Goal: Information Seeking & Learning: Learn about a topic

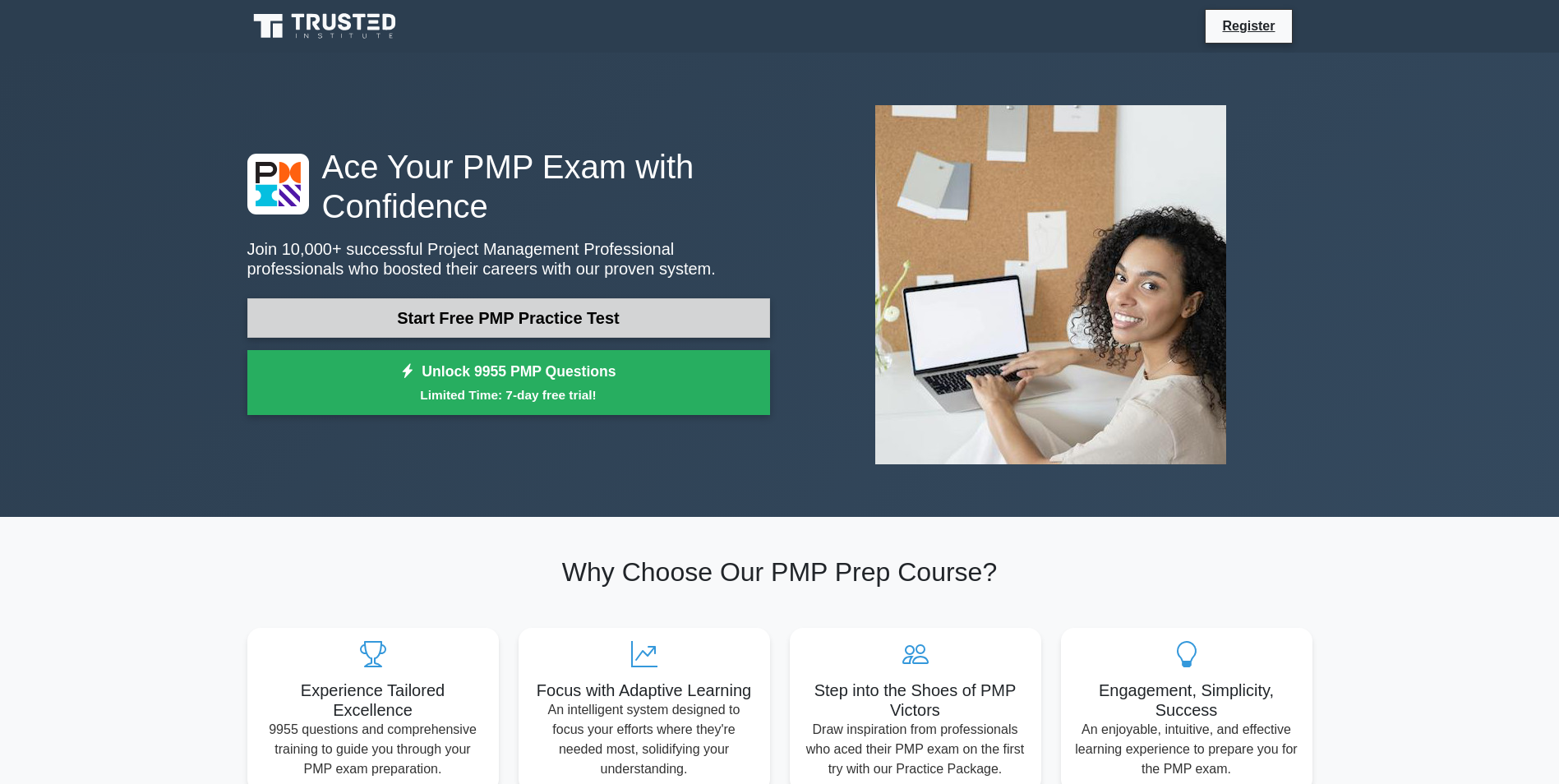
click at [545, 318] on link "Start Free PMP Practice Test" at bounding box center [508, 318] width 523 height 39
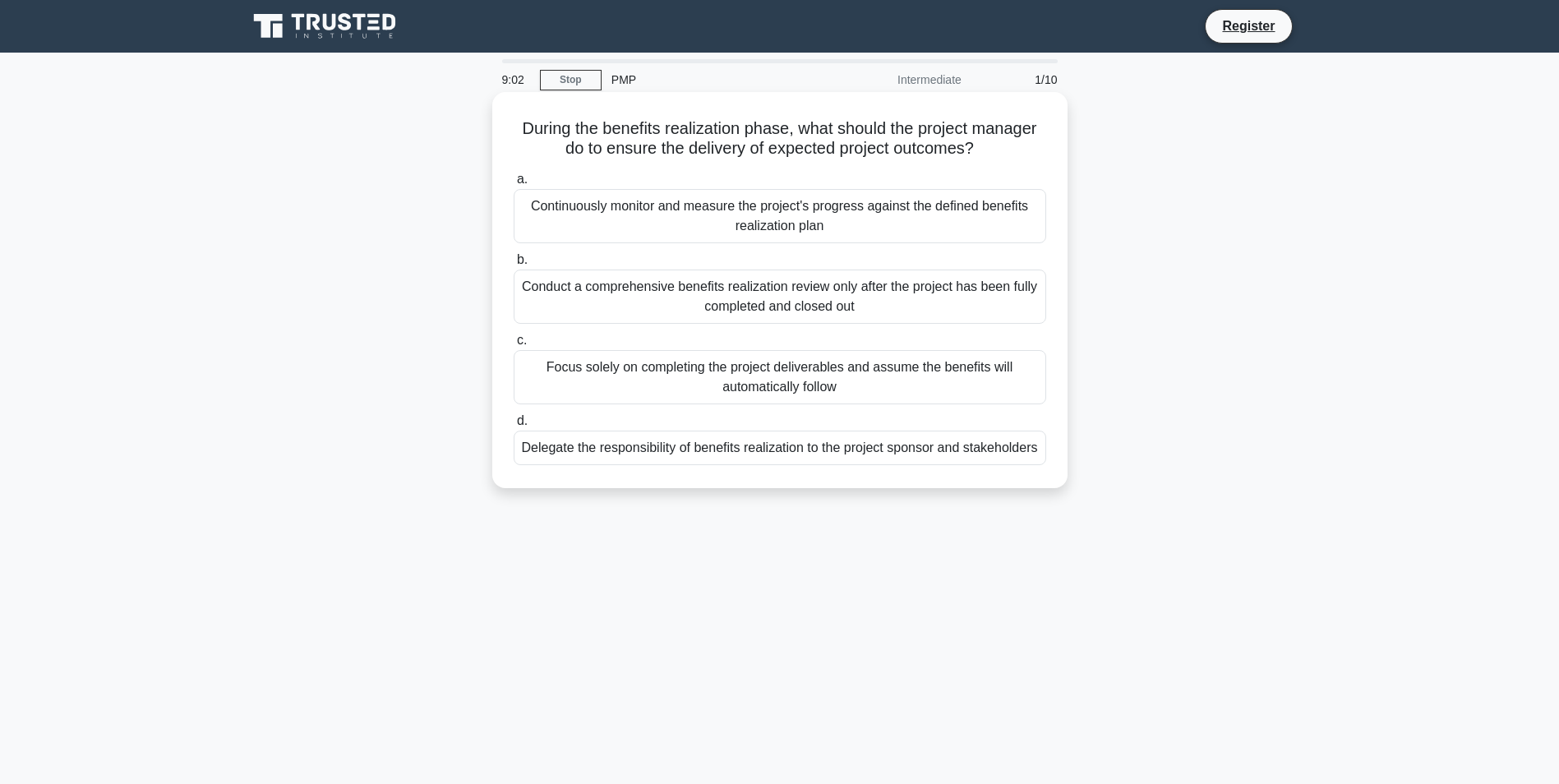
click at [619, 224] on div "Continuously monitor and measure the project's progress against the defined ben…" at bounding box center [780, 216] width 533 height 55
click at [514, 185] on input "a. Continuously monitor and measure the project's progress against the defined …" at bounding box center [514, 179] width 0 height 11
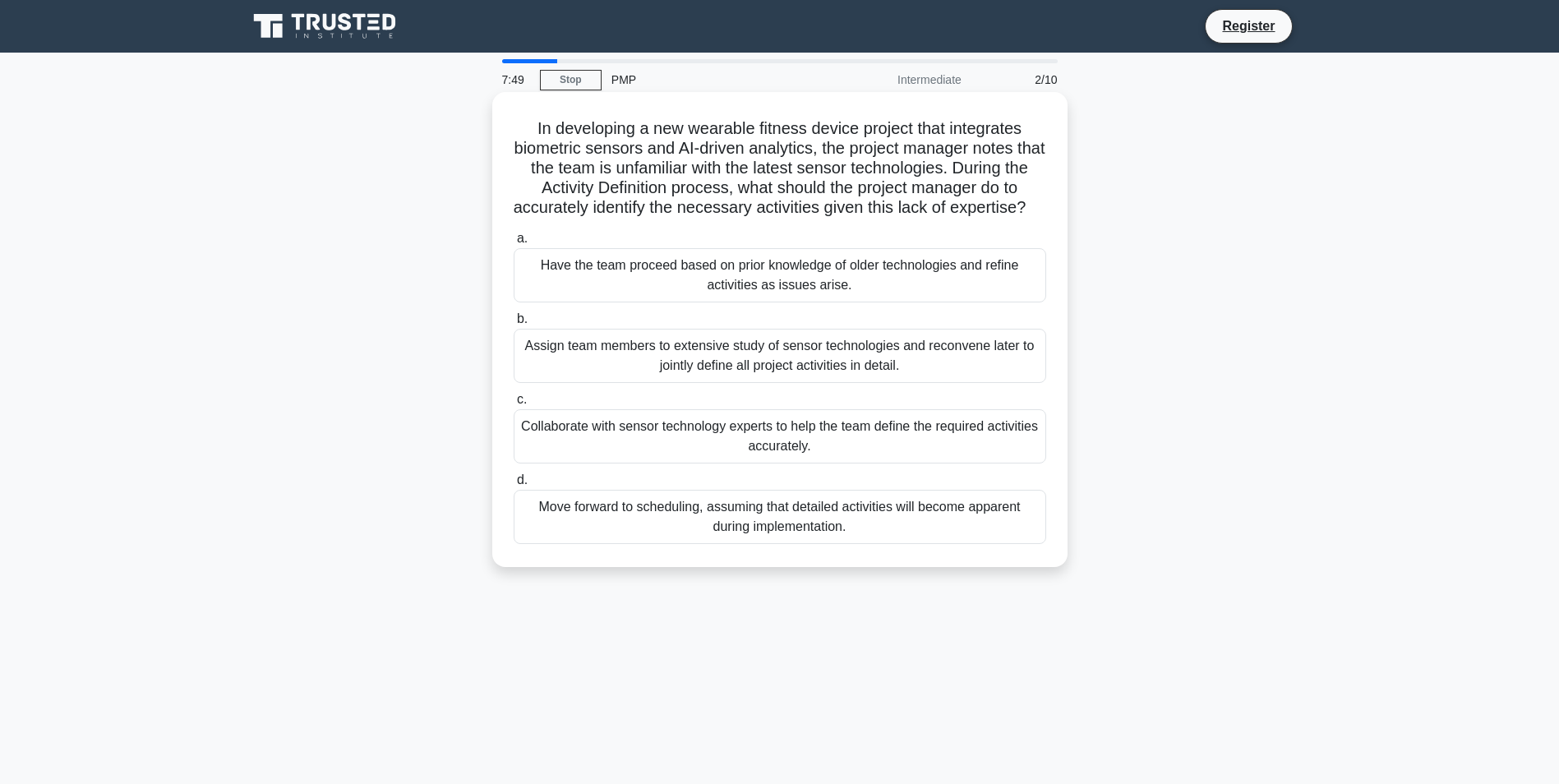
click at [739, 454] on div "Collaborate with sensor technology experts to help the team define the required…" at bounding box center [780, 436] width 533 height 55
click at [514, 405] on input "c. Collaborate with sensor technology experts to help the team define the requi…" at bounding box center [514, 399] width 0 height 11
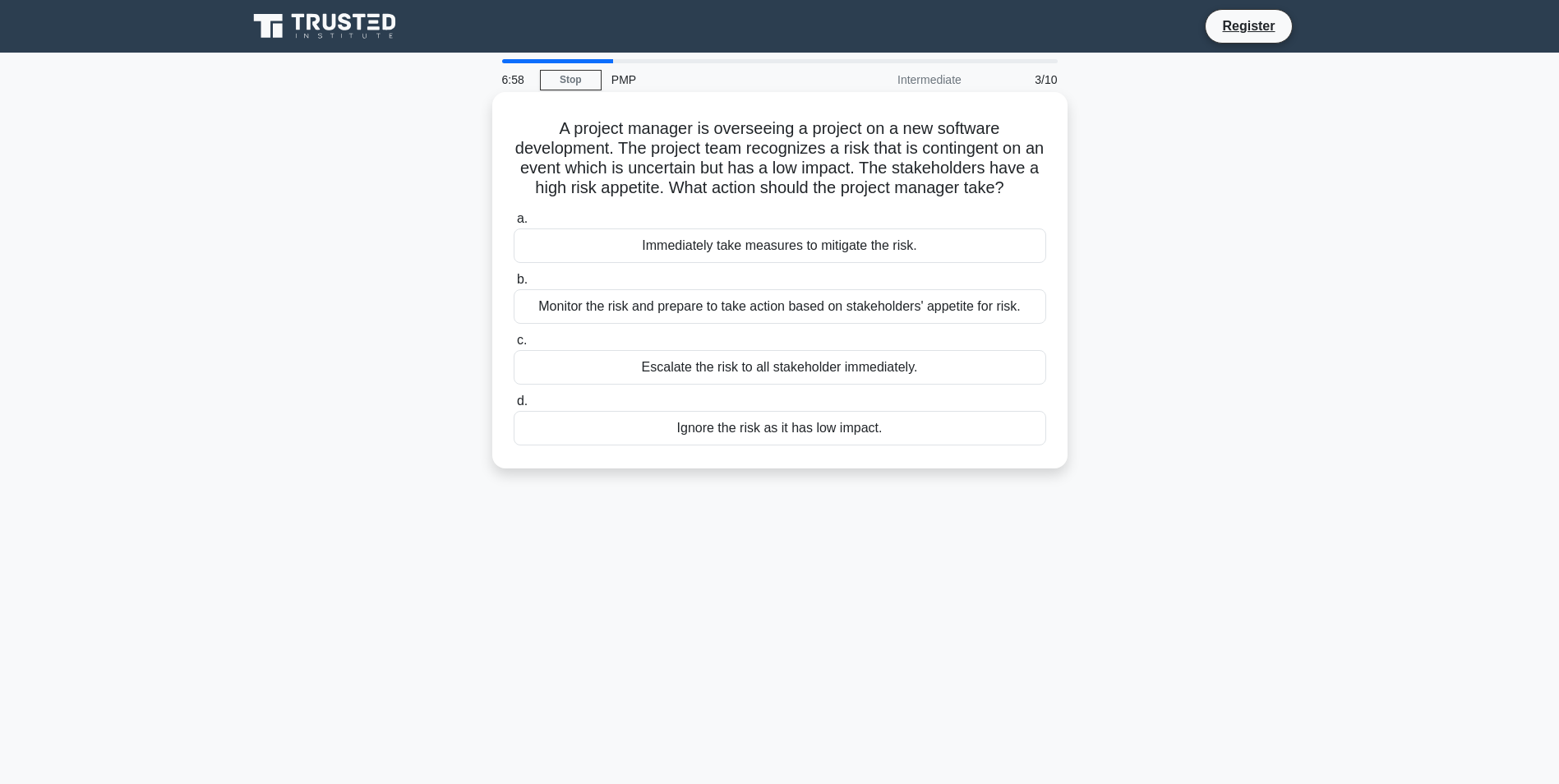
click at [758, 385] on div "Escalate the risk to all stakeholder immediately." at bounding box center [780, 367] width 533 height 34
click at [514, 346] on input "c. Escalate the risk to all stakeholder immediately." at bounding box center [514, 340] width 0 height 11
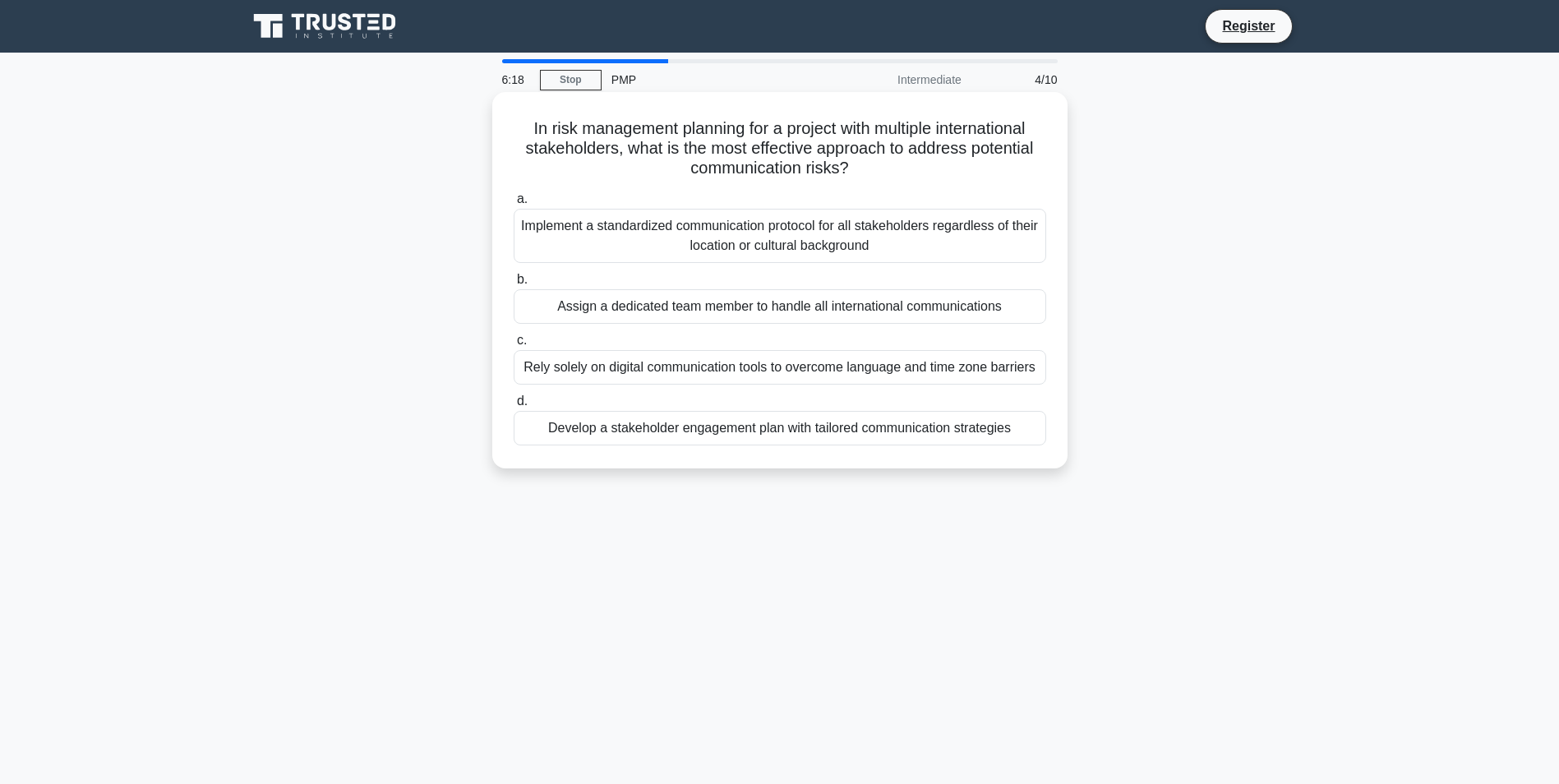
click at [680, 232] on div "Implement a standardized communication protocol for all stakeholders regardless…" at bounding box center [780, 235] width 533 height 55
click at [514, 205] on input "a. Implement a standardized communication protocol for all stakeholders regardl…" at bounding box center [514, 199] width 0 height 11
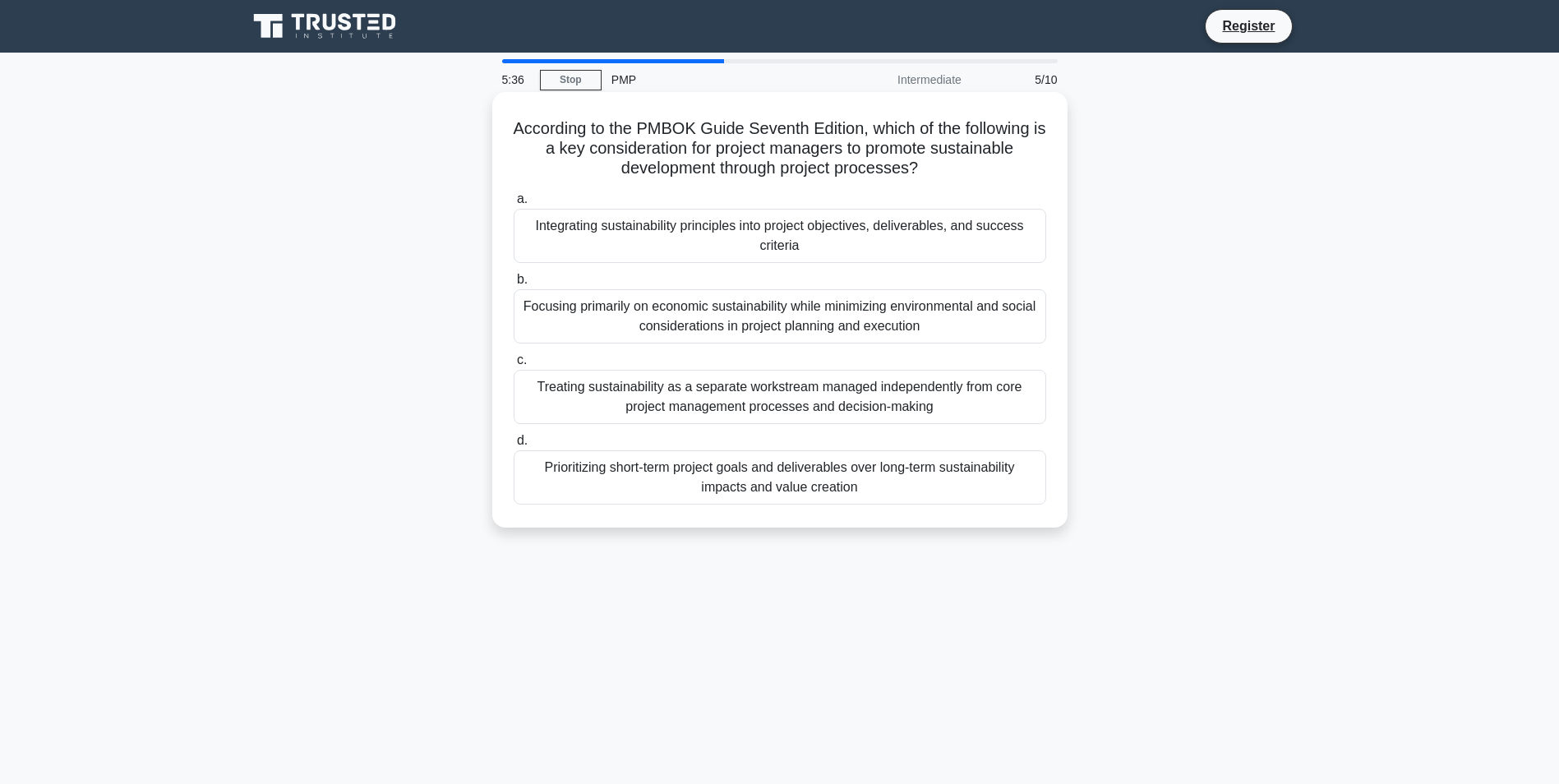
click at [799, 473] on div "Prioritizing short-term project goals and deliverables over long-term sustainab…" at bounding box center [780, 477] width 533 height 55
click at [514, 446] on input "d. Prioritizing short-term project goals and deliverables over long-term sustai…" at bounding box center [514, 440] width 0 height 11
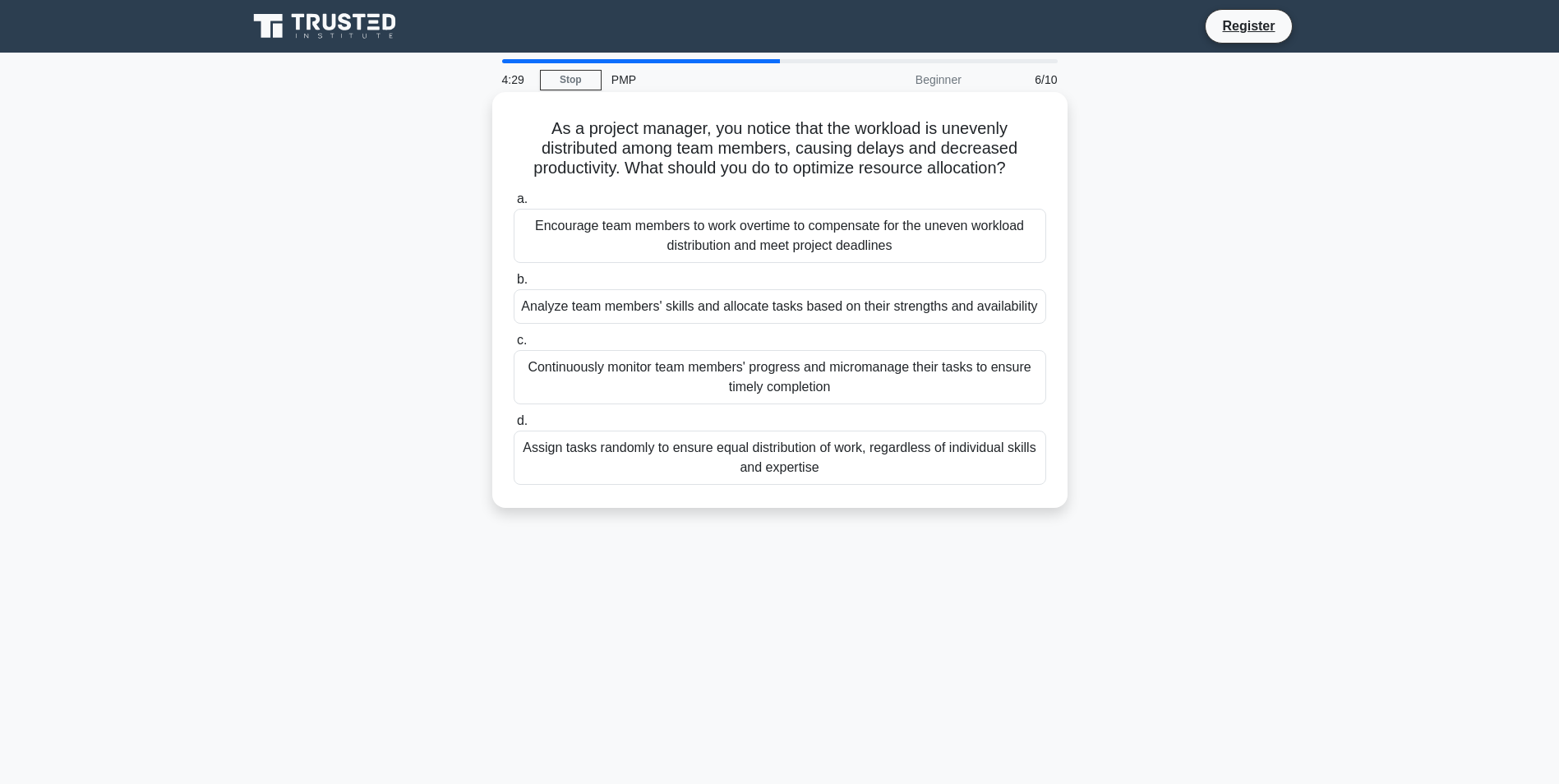
click at [677, 380] on div "Continuously monitor team members' progress and micromanage their tasks to ensu…" at bounding box center [780, 377] width 533 height 55
click at [514, 346] on input "c. Continuously monitor team members' progress and micromanage their tasks to e…" at bounding box center [514, 340] width 0 height 11
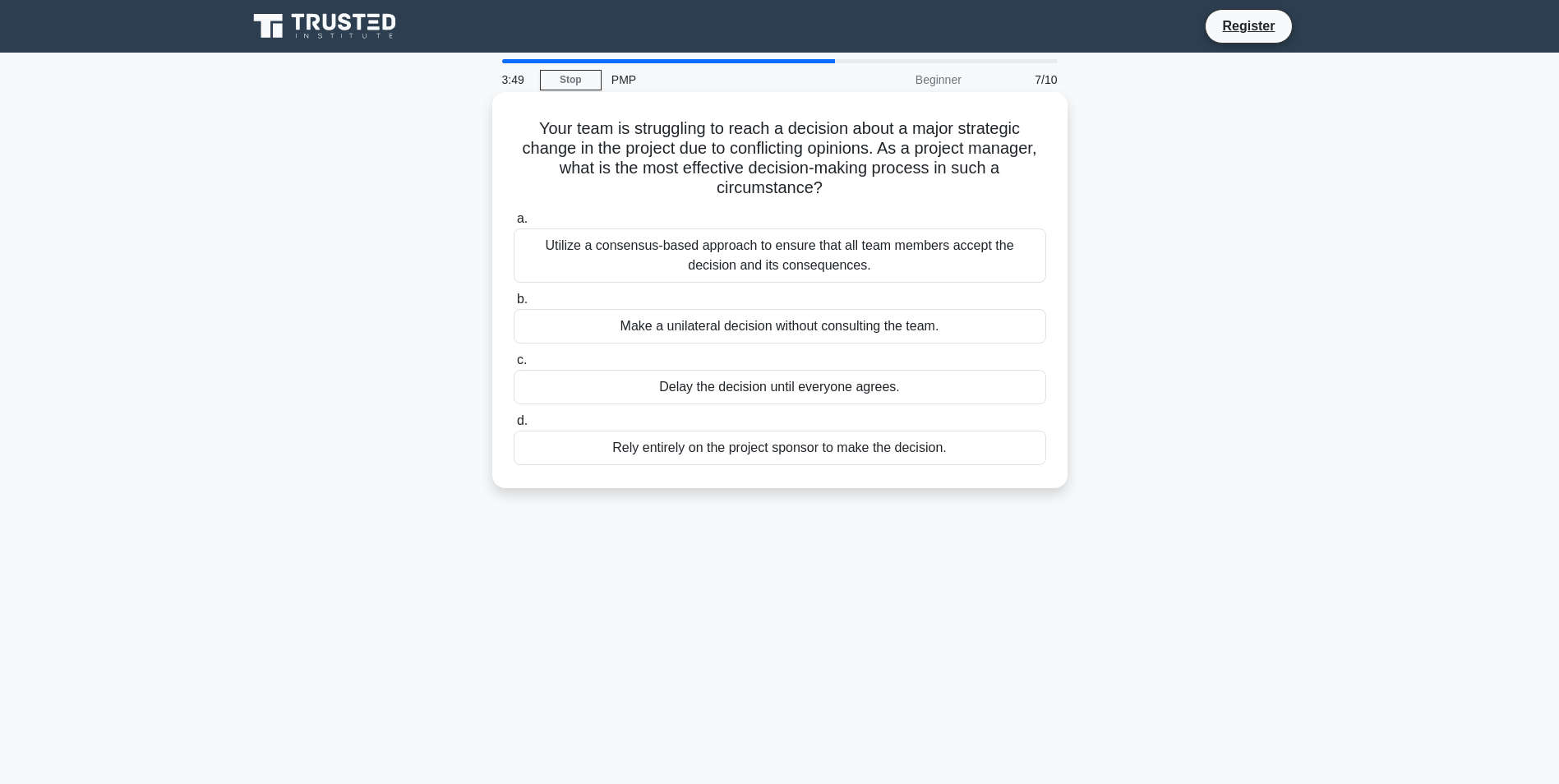
click at [763, 257] on div "Utilize a consensus-based approach to ensure that all team members accept the d…" at bounding box center [780, 255] width 533 height 55
click at [514, 224] on input "a. Utilize a consensus-based approach to ensure that all team members accept th…" at bounding box center [514, 218] width 0 height 11
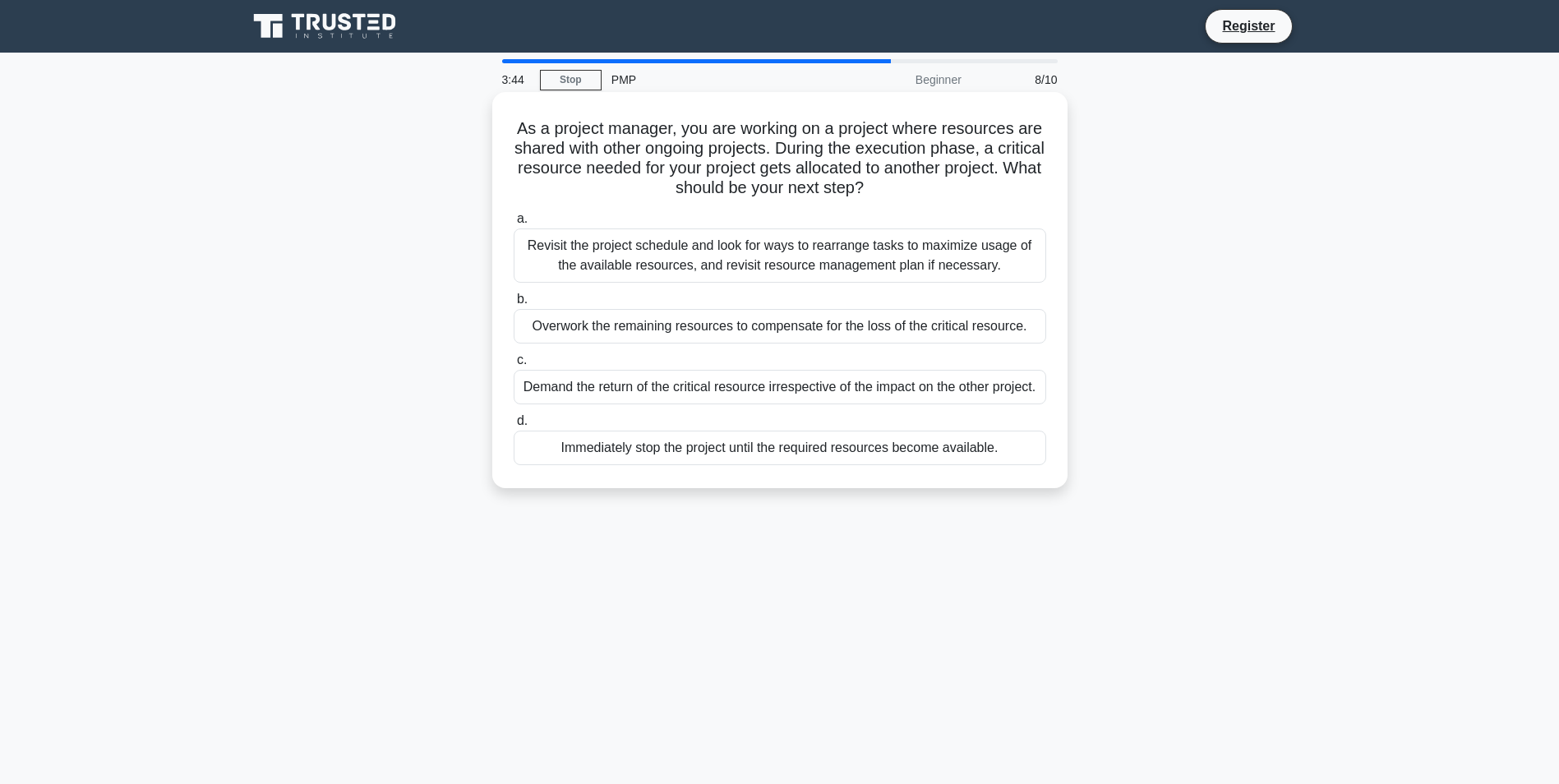
click at [739, 324] on div "Overwork the remaining resources to compensate for the loss of the critical res…" at bounding box center [780, 326] width 533 height 34
click at [514, 305] on input "b. Overwork the remaining resources to compensate for the loss of the critical …" at bounding box center [514, 299] width 0 height 11
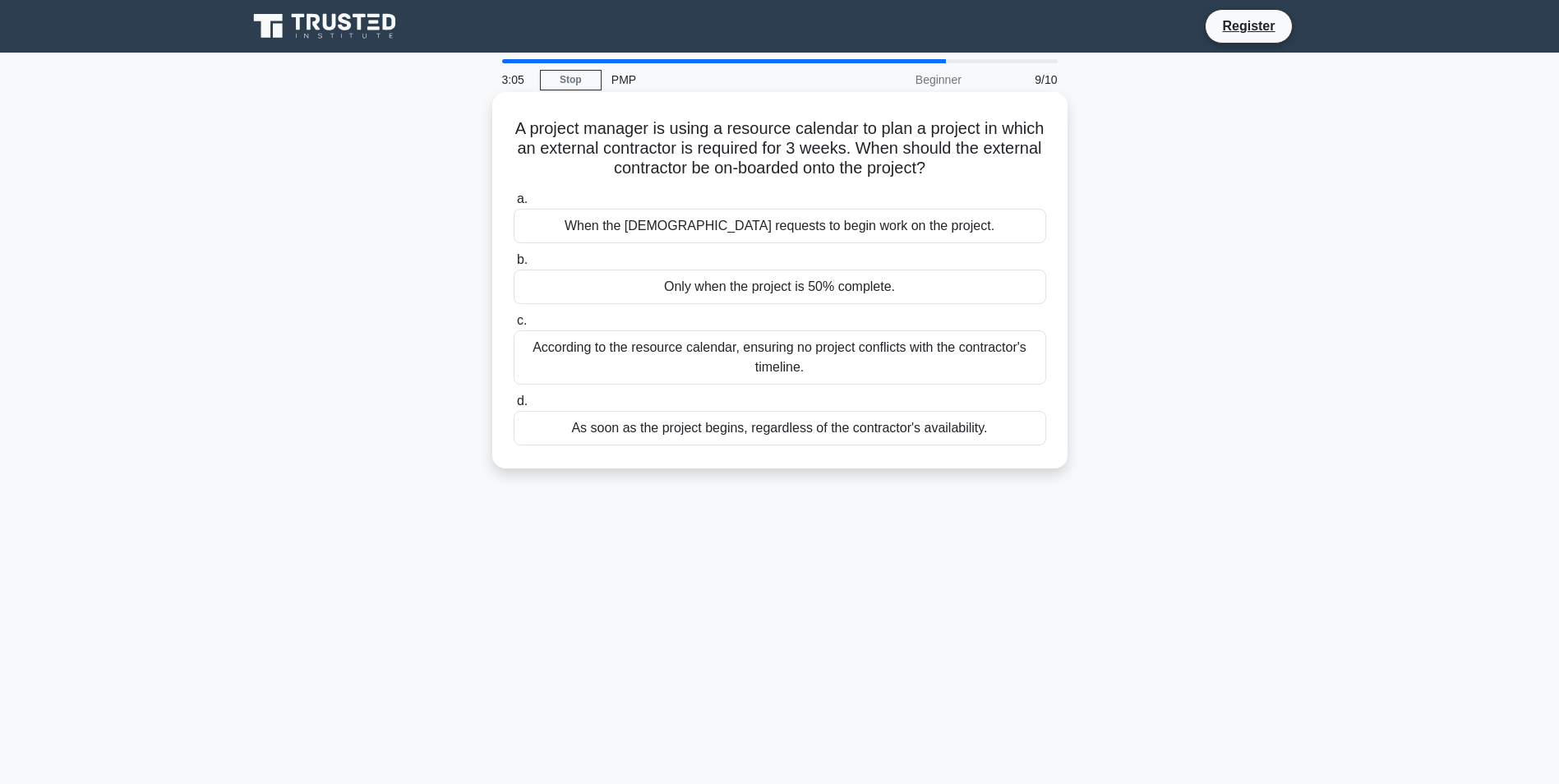
click at [870, 430] on div "As soon as the project begins, regardless of the contractor's availability." at bounding box center [780, 428] width 533 height 34
click at [514, 407] on input "d. As soon as the project begins, regardless of the contractor's availability." at bounding box center [514, 401] width 0 height 11
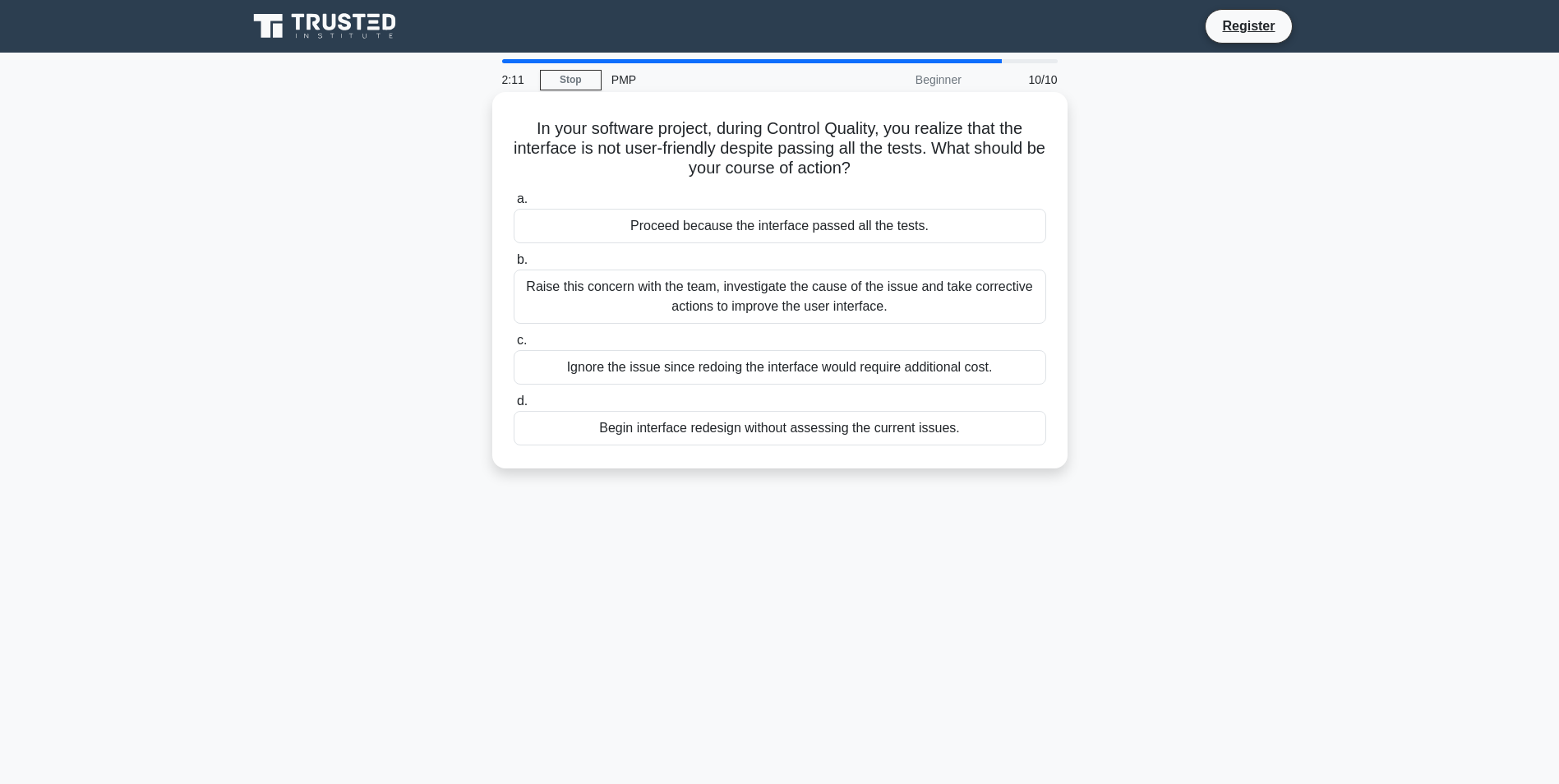
click at [646, 299] on div "Raise this concern with the team, investigate the cause of the issue and take c…" at bounding box center [780, 297] width 533 height 55
click at [514, 266] on input "b. Raise this concern with the team, investigate the cause of the issue and tak…" at bounding box center [514, 260] width 0 height 11
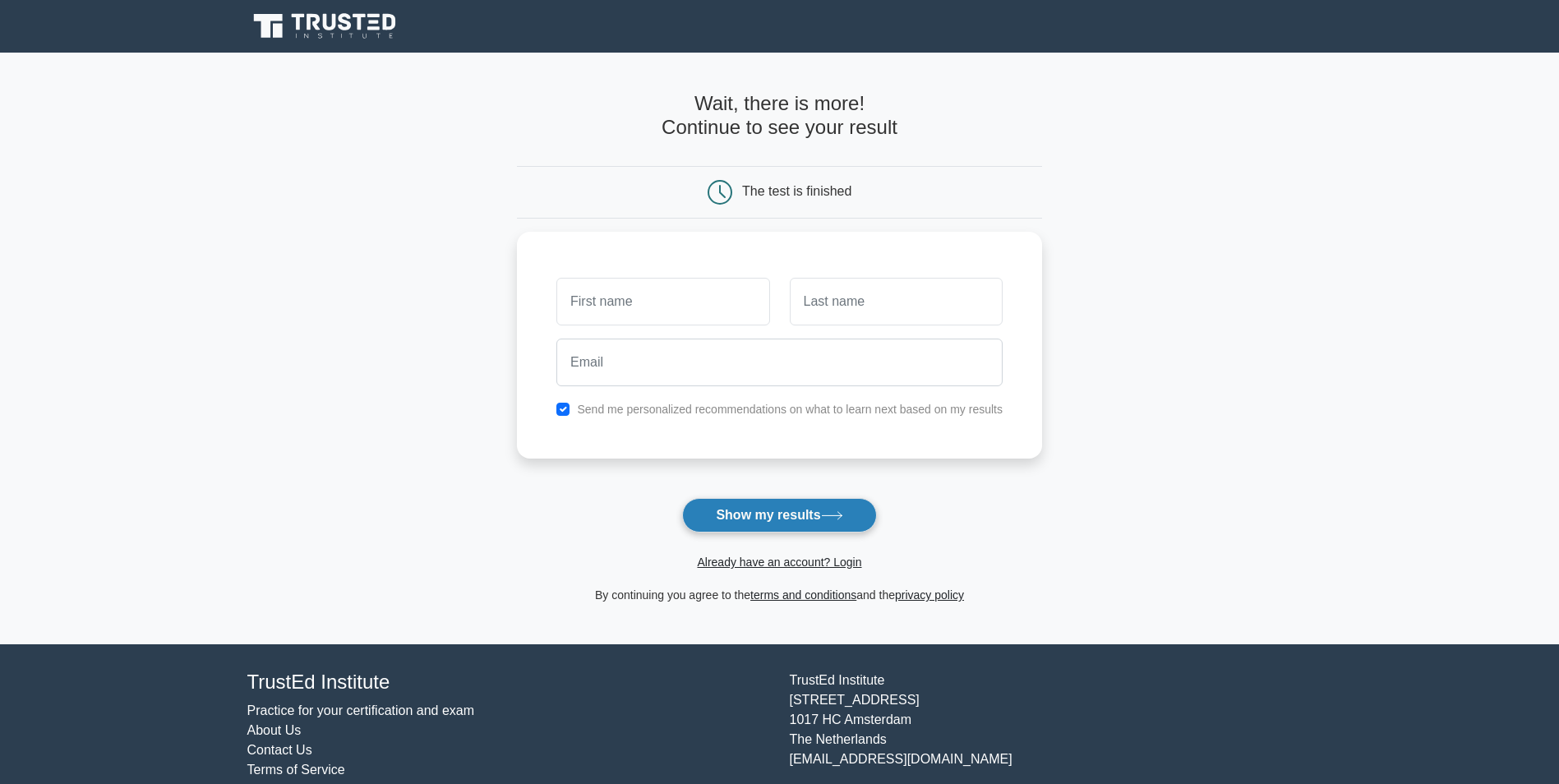
click at [769, 511] on button "Show my results" at bounding box center [779, 515] width 194 height 34
click at [694, 297] on input "text" at bounding box center [662, 297] width 213 height 48
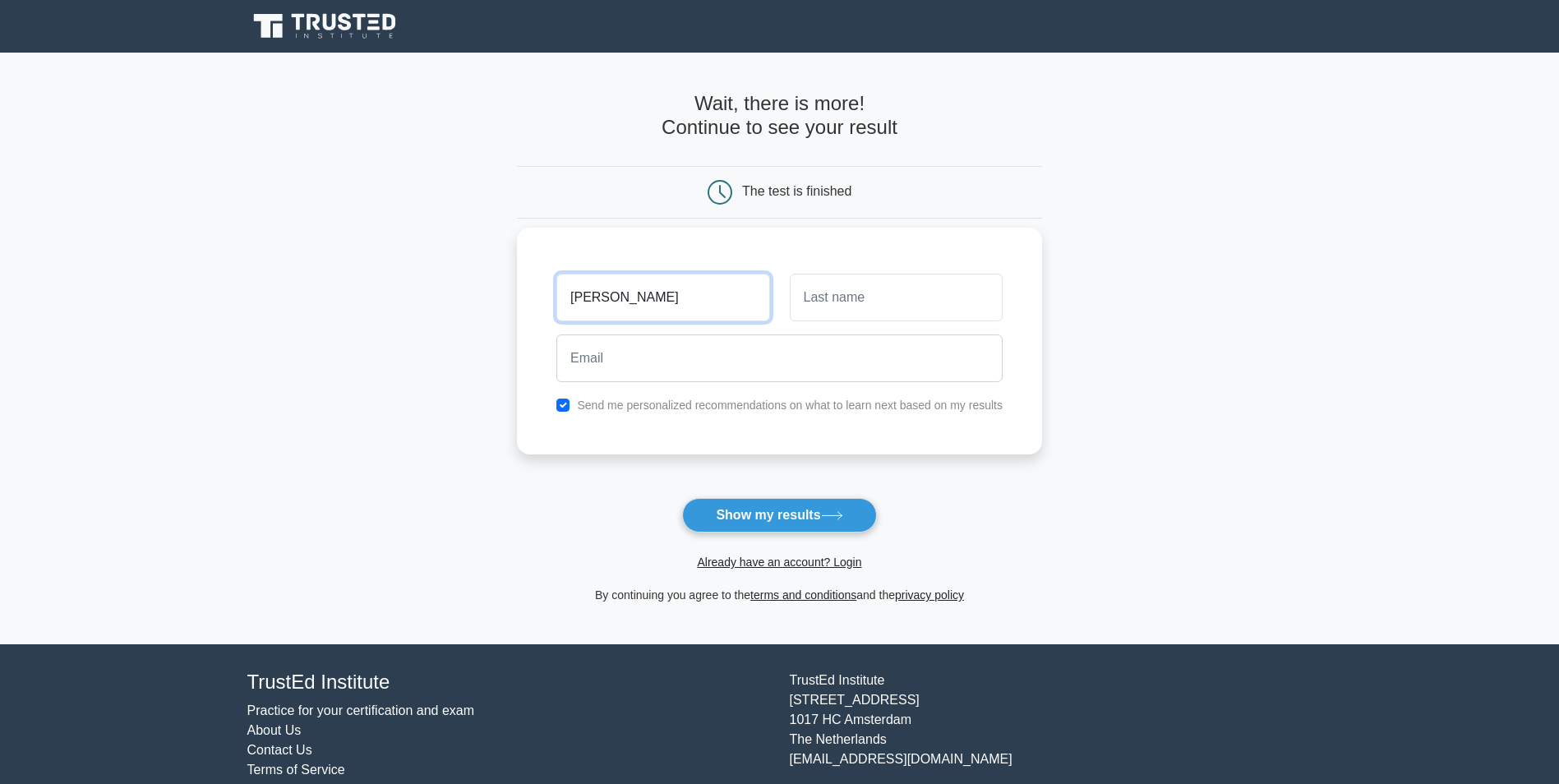
type input "Jimmy"
type input "Mubita"
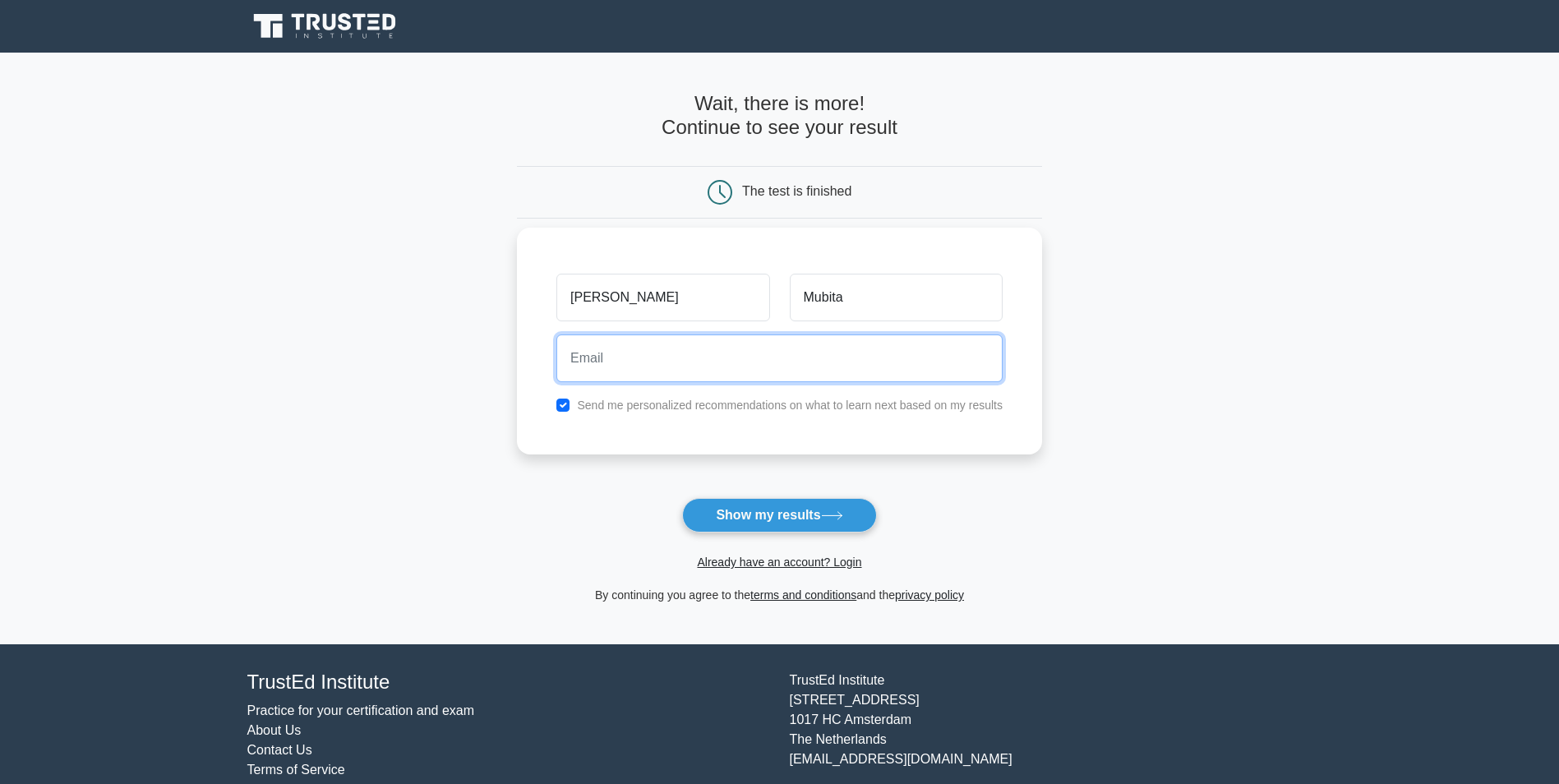
click at [784, 355] on input "email" at bounding box center [779, 358] width 446 height 48
type input "jimmymubita99@gmail.com"
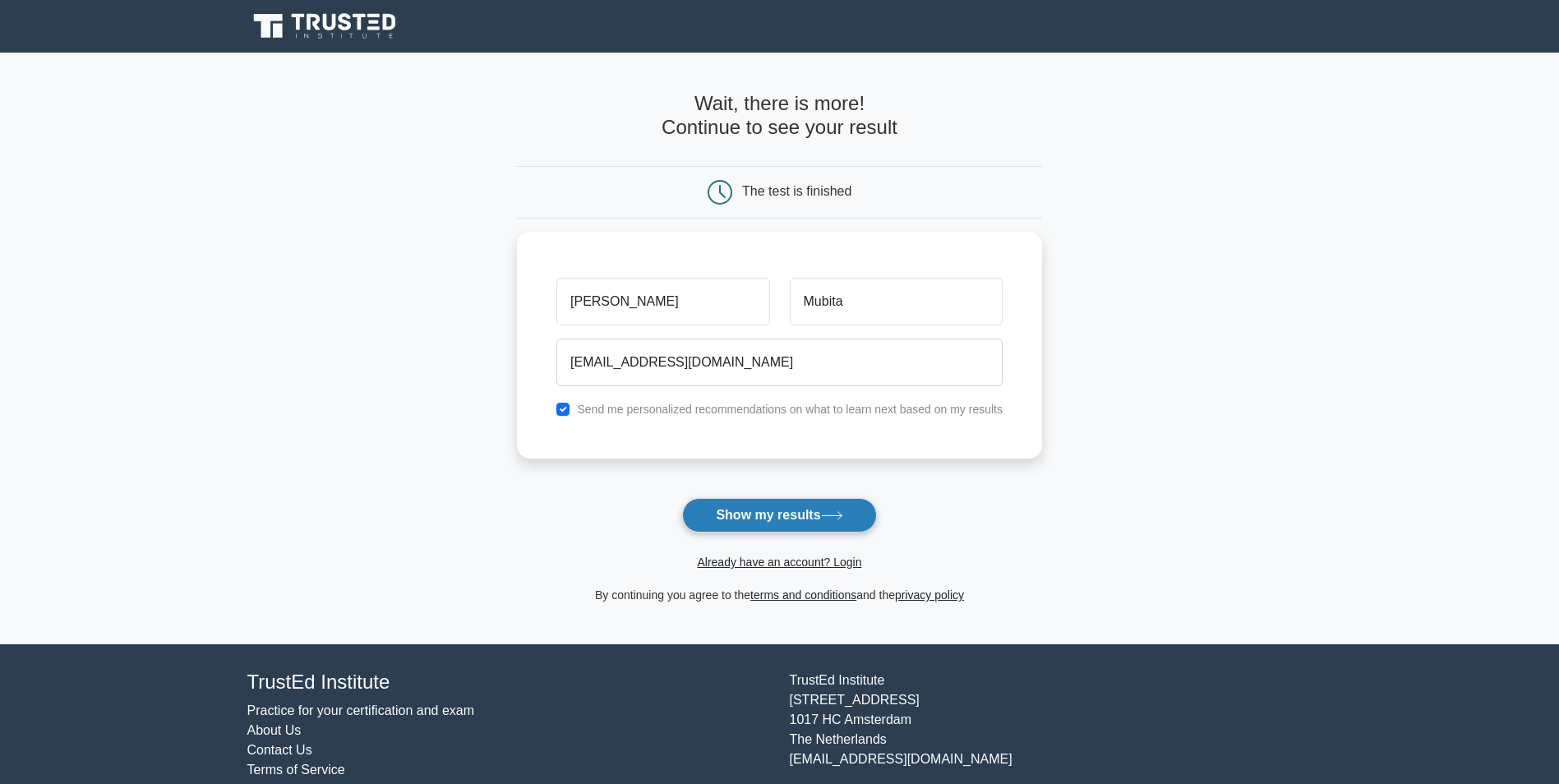
click at [784, 521] on button "Show my results" at bounding box center [779, 515] width 194 height 34
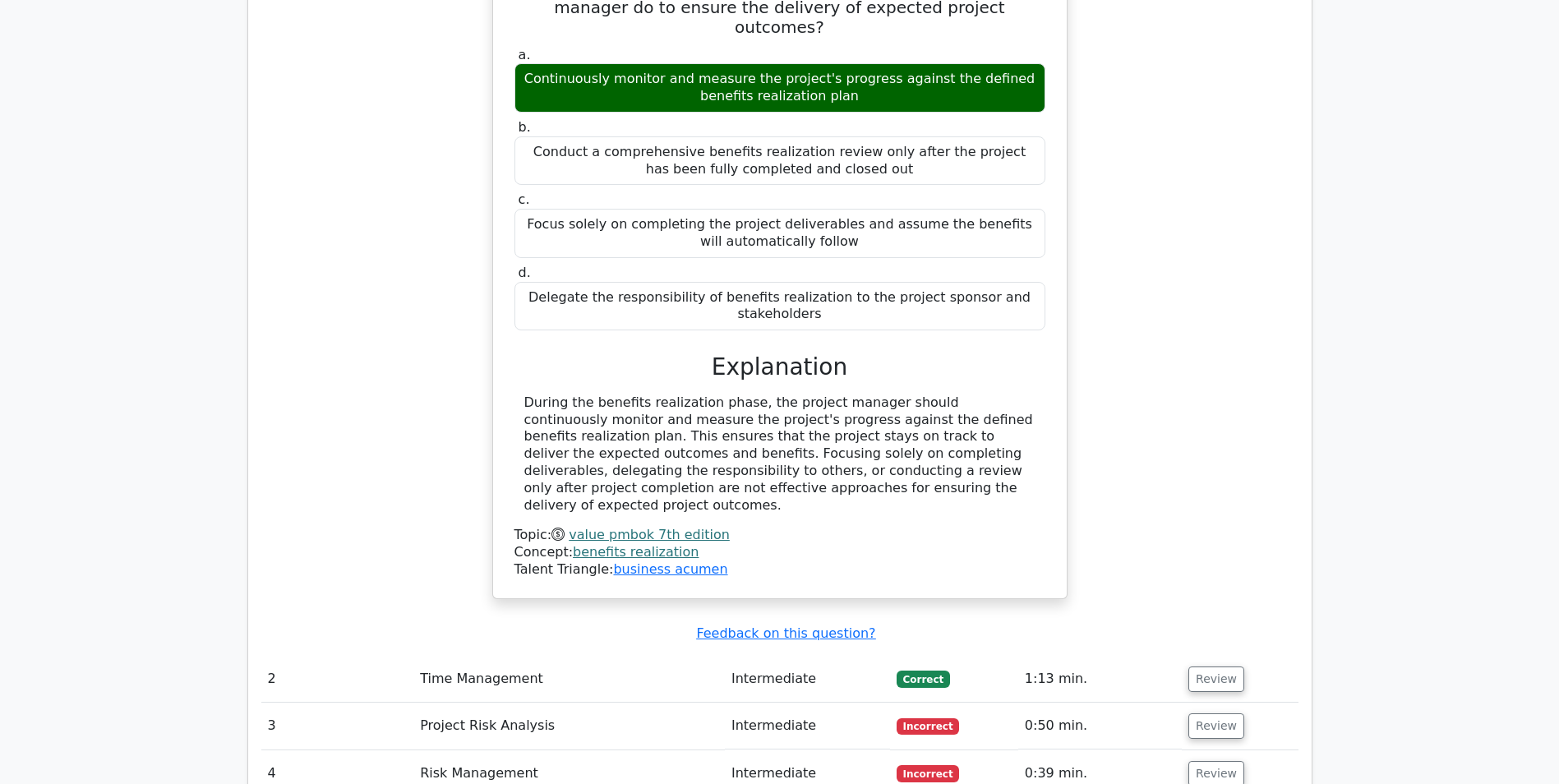
scroll to position [1891, 0]
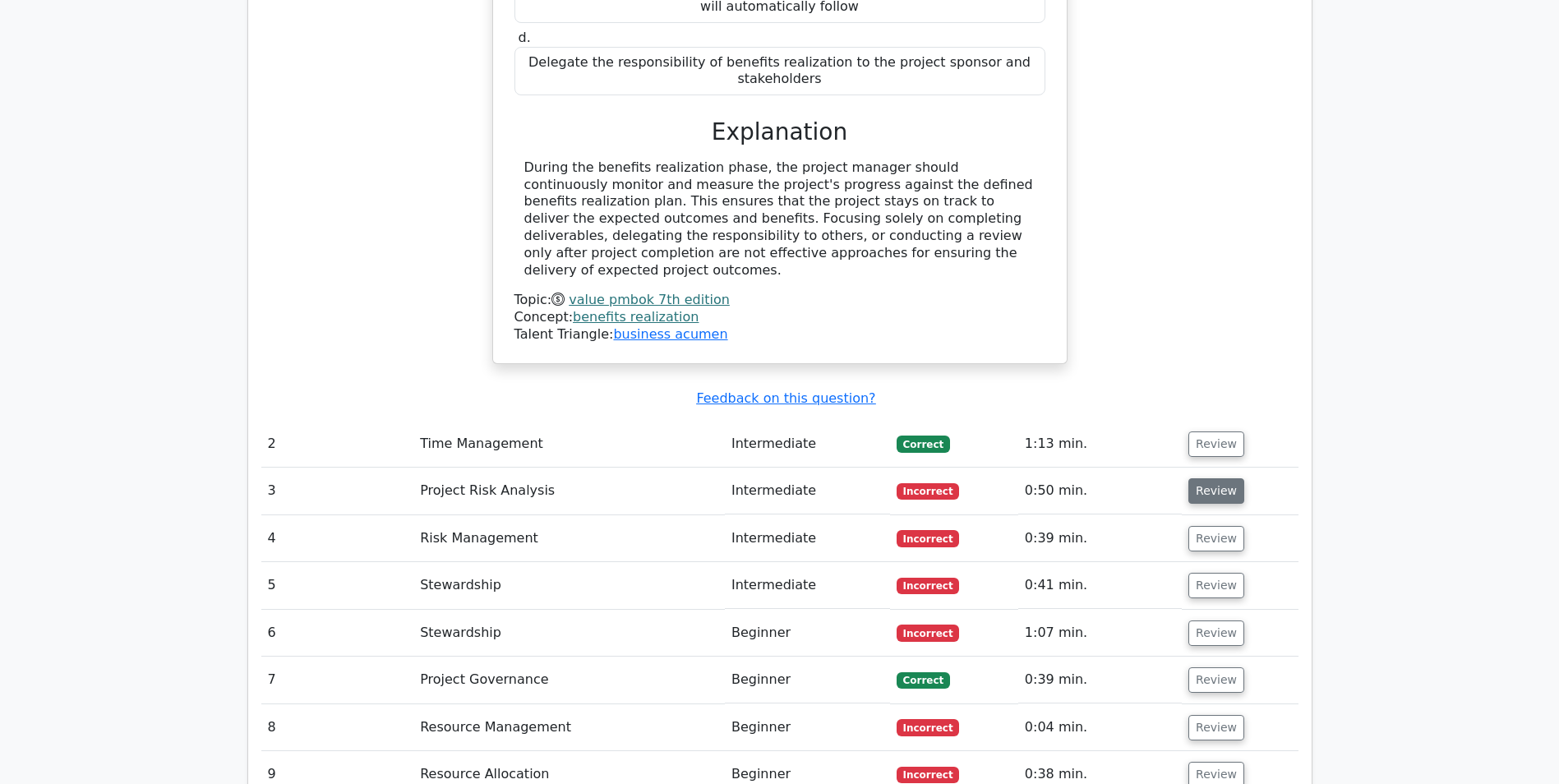
click at [1218, 478] on button "Review" at bounding box center [1216, 491] width 56 height 25
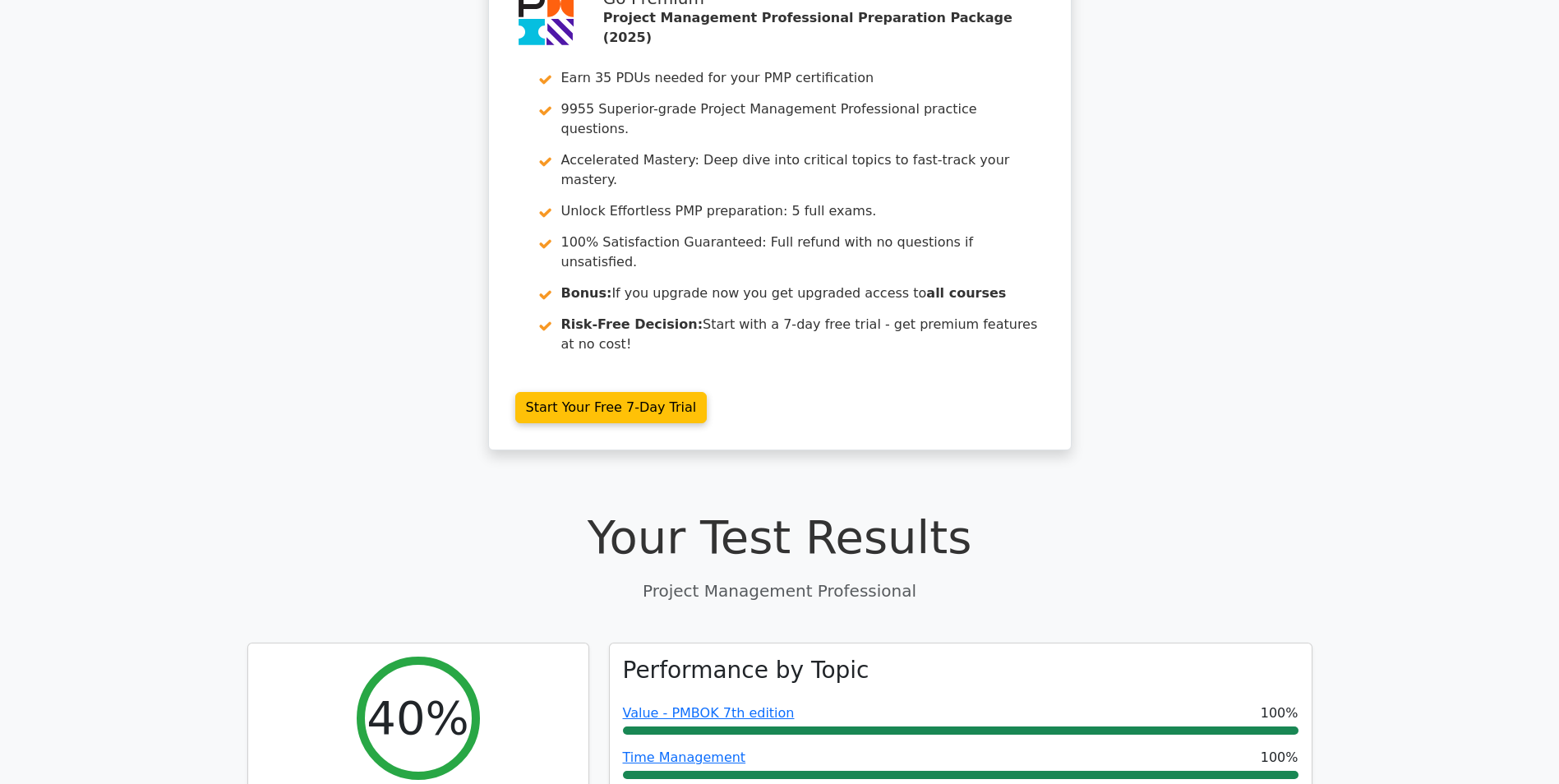
scroll to position [0, 0]
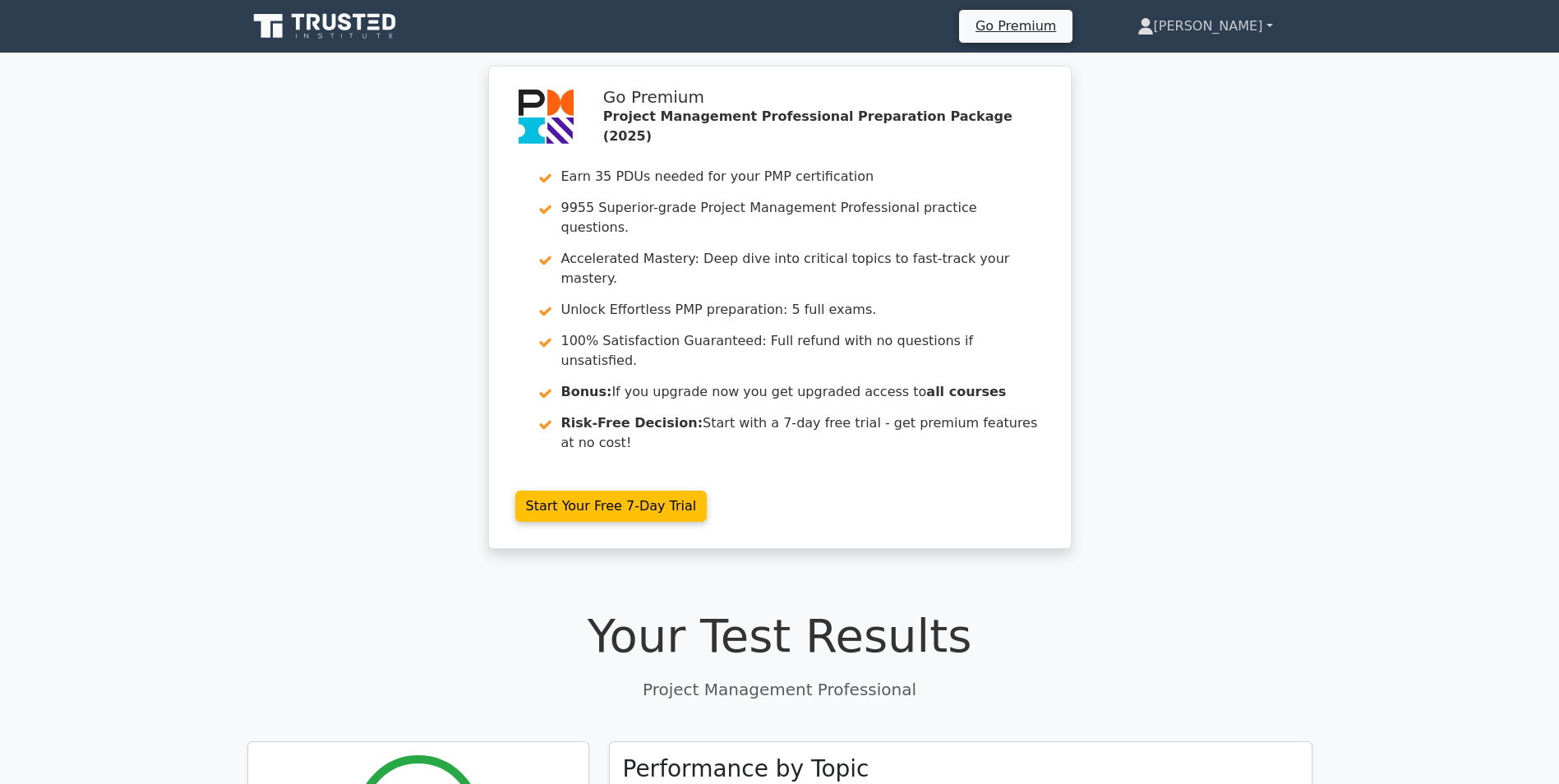
click at [1264, 18] on link "[PERSON_NAME]" at bounding box center [1205, 26] width 214 height 33
click at [1196, 90] on link "Settings" at bounding box center [1164, 91] width 130 height 26
